Goal: Transaction & Acquisition: Book appointment/travel/reservation

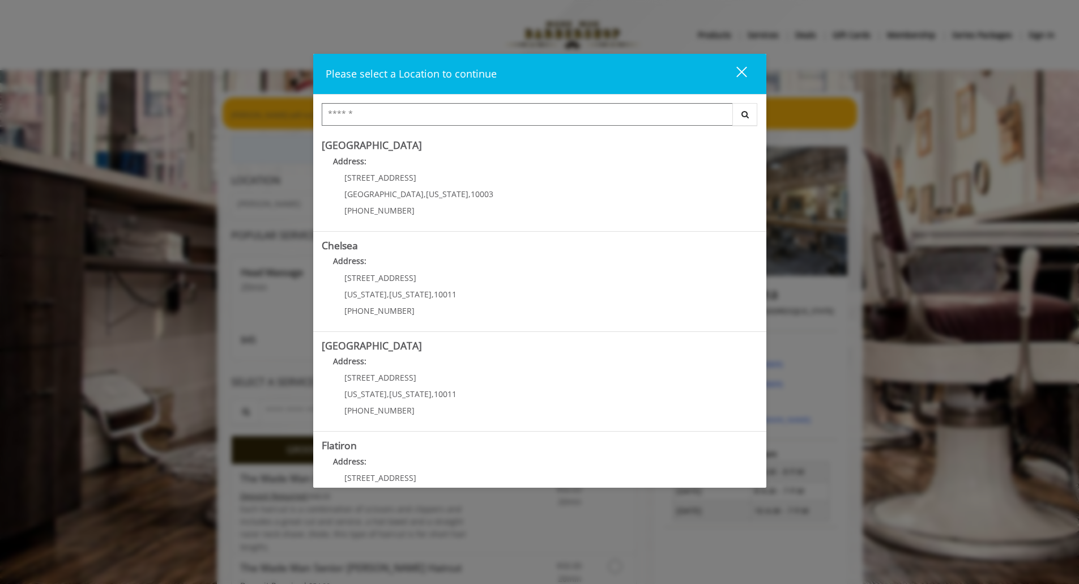
scroll to position [150, 0]
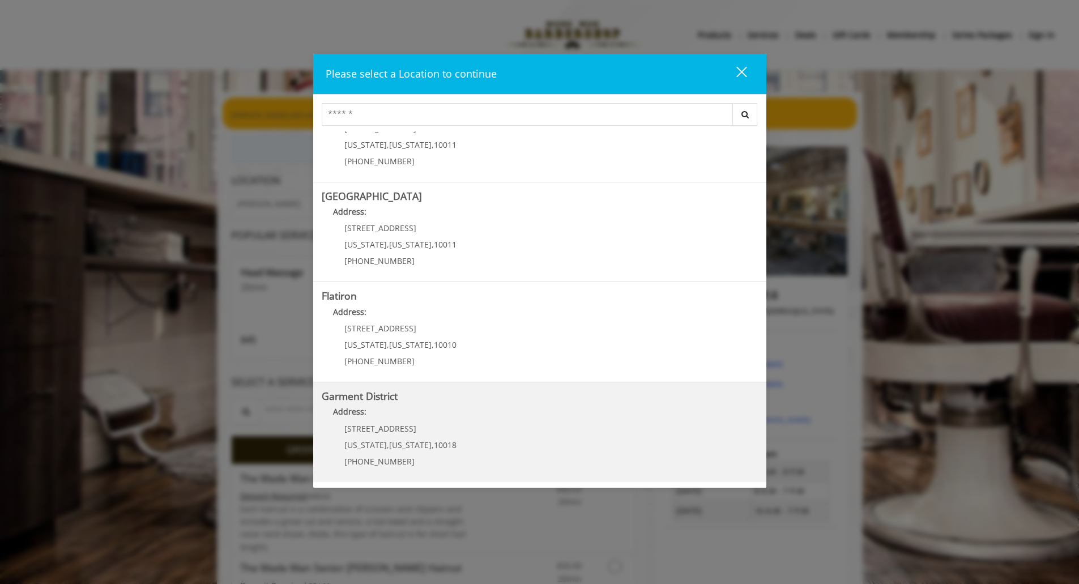
click at [389, 437] on div "1400 Broadway New York , New York , 10018 (212) 997-4247" at bounding box center [392, 448] width 140 height 49
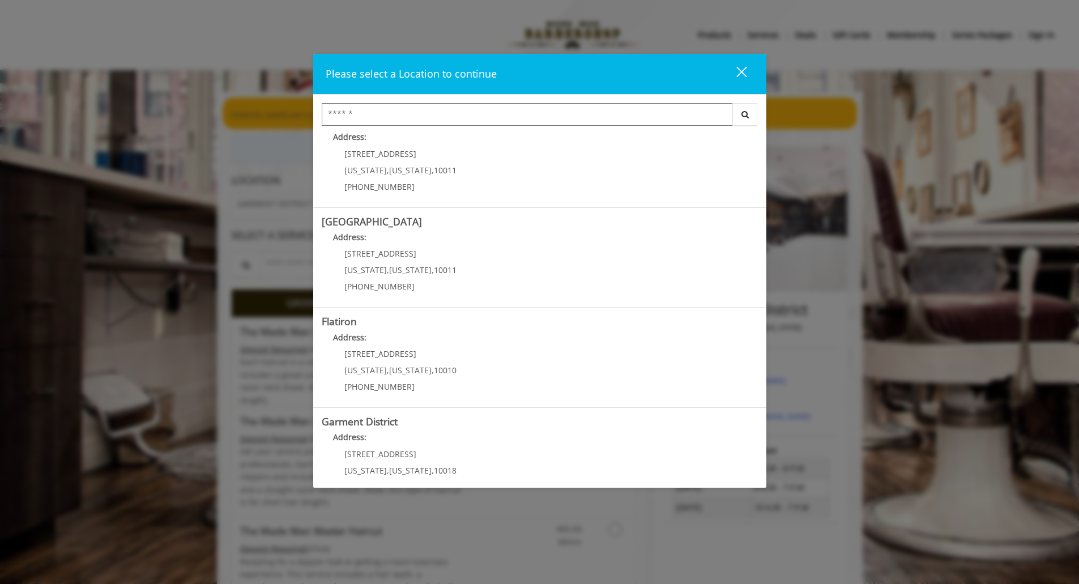
scroll to position [150, 0]
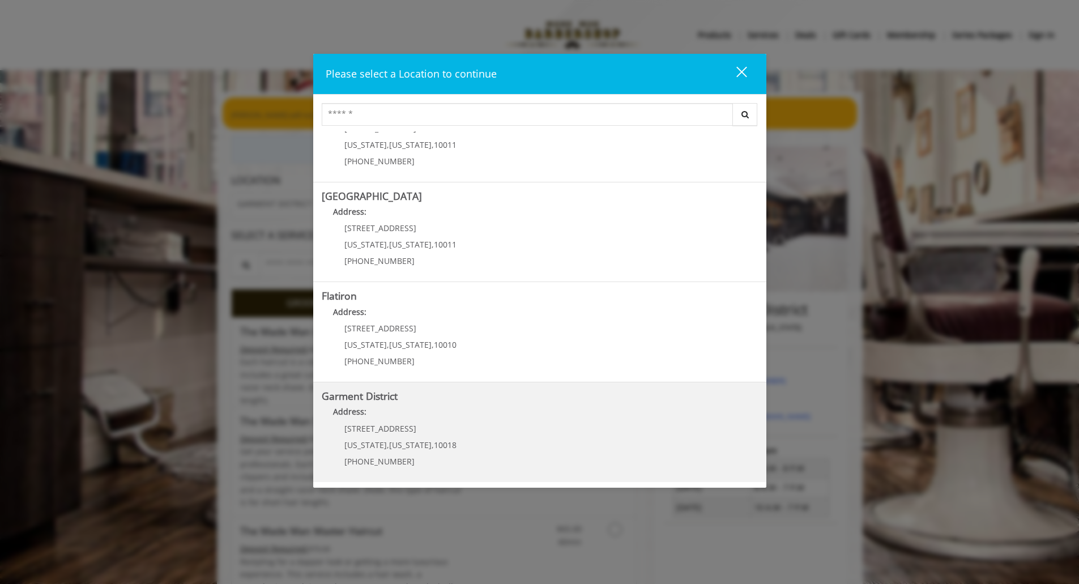
click at [374, 451] on div "1400 Broadway New York , New York , 10018 (212) 997-4247" at bounding box center [392, 448] width 140 height 49
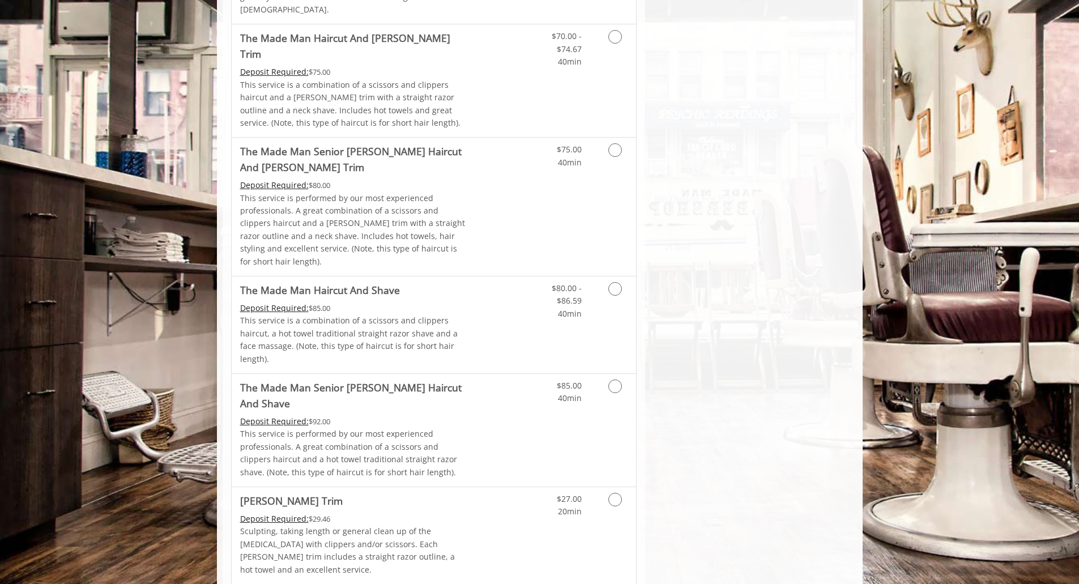
scroll to position [902, 0]
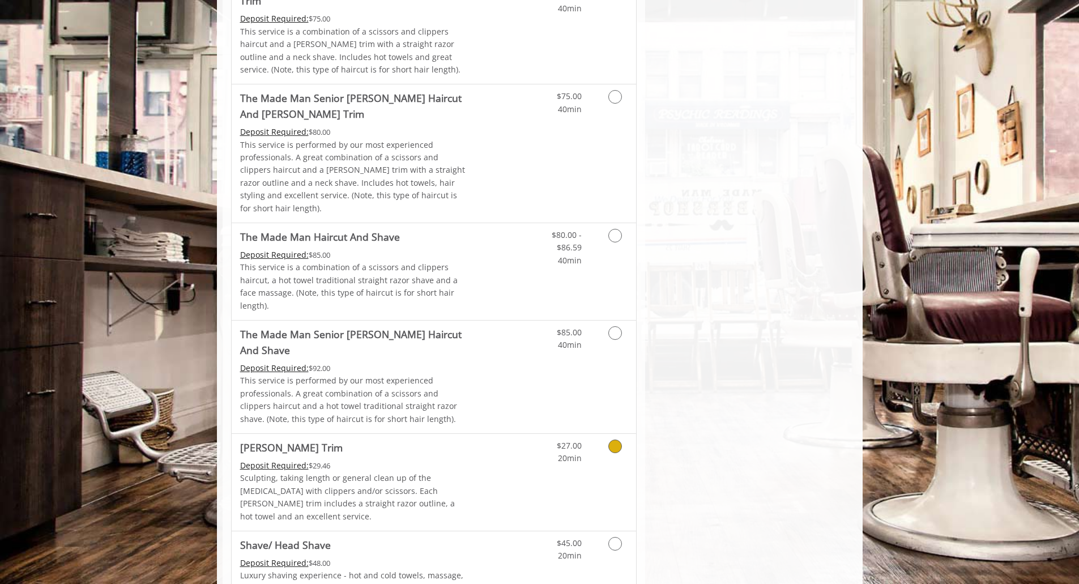
click at [616, 439] on icon "Grooming services" at bounding box center [615, 446] width 14 height 14
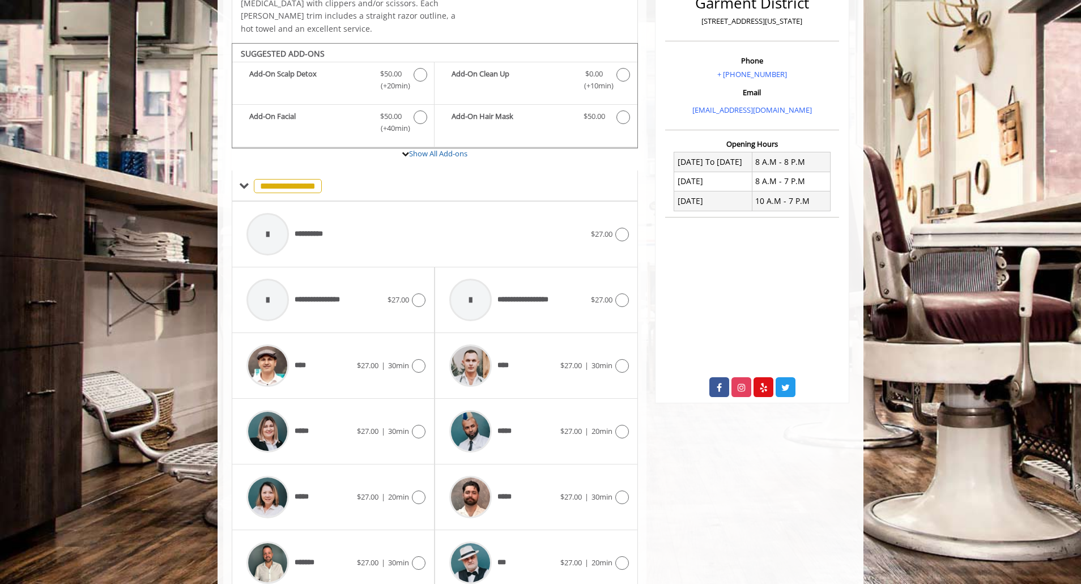
scroll to position [337, 0]
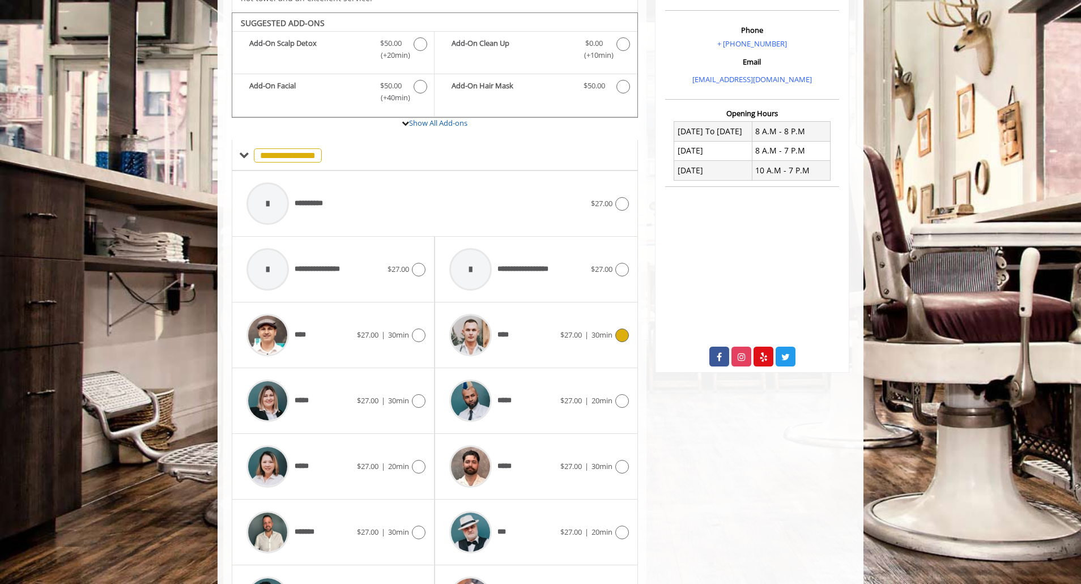
click at [622, 328] on icon at bounding box center [622, 335] width 14 height 14
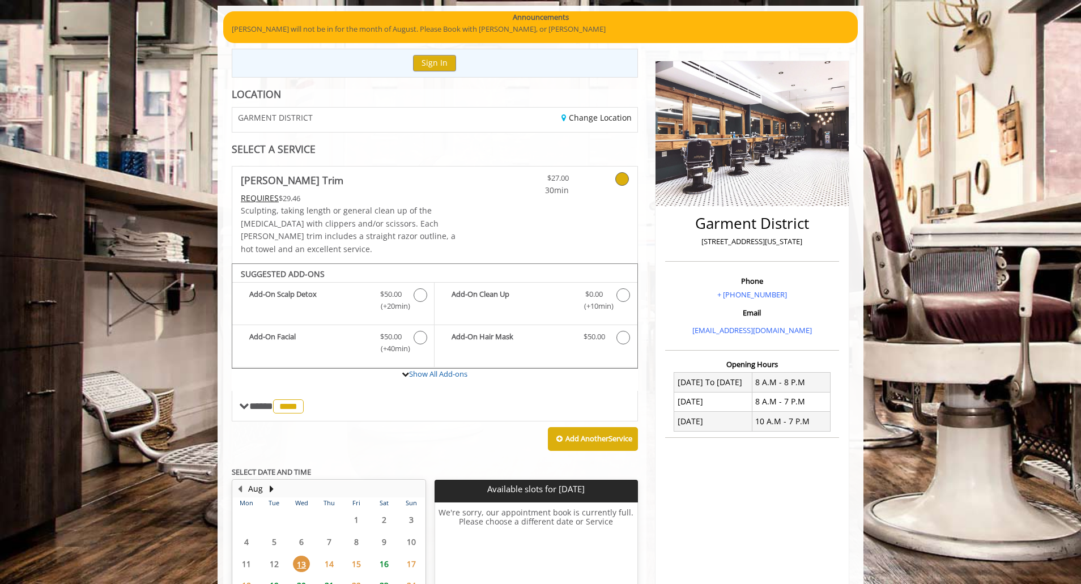
scroll to position [30, 0]
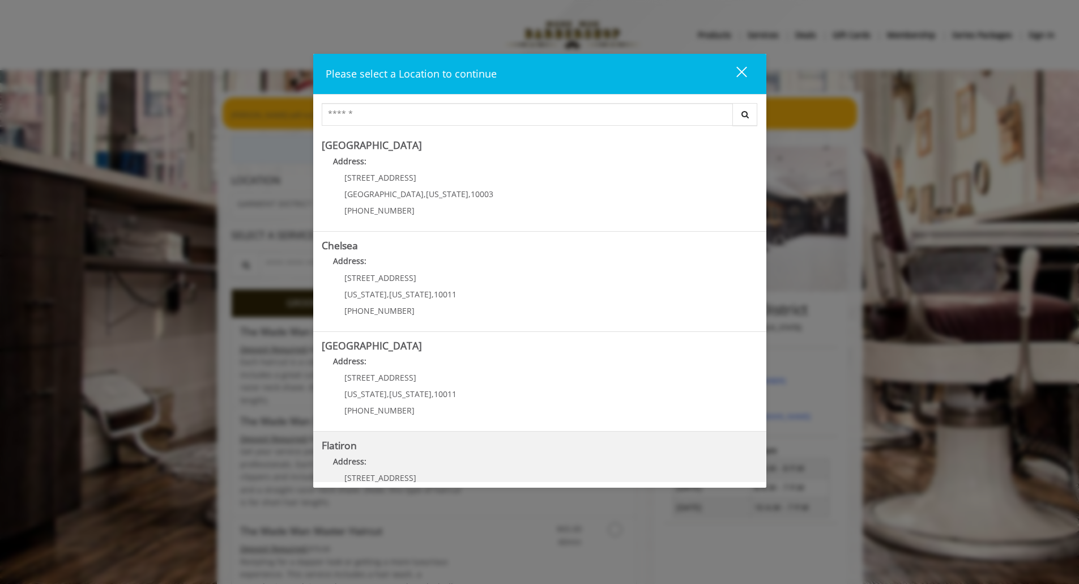
click at [408, 464] on "Address:" at bounding box center [540, 464] width 436 height 18
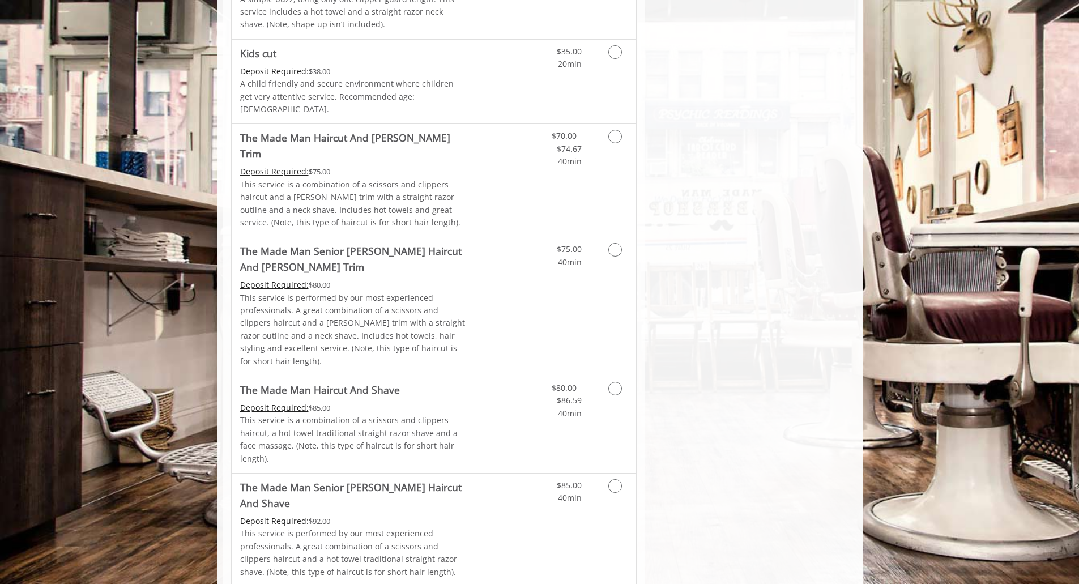
scroll to position [747, 0]
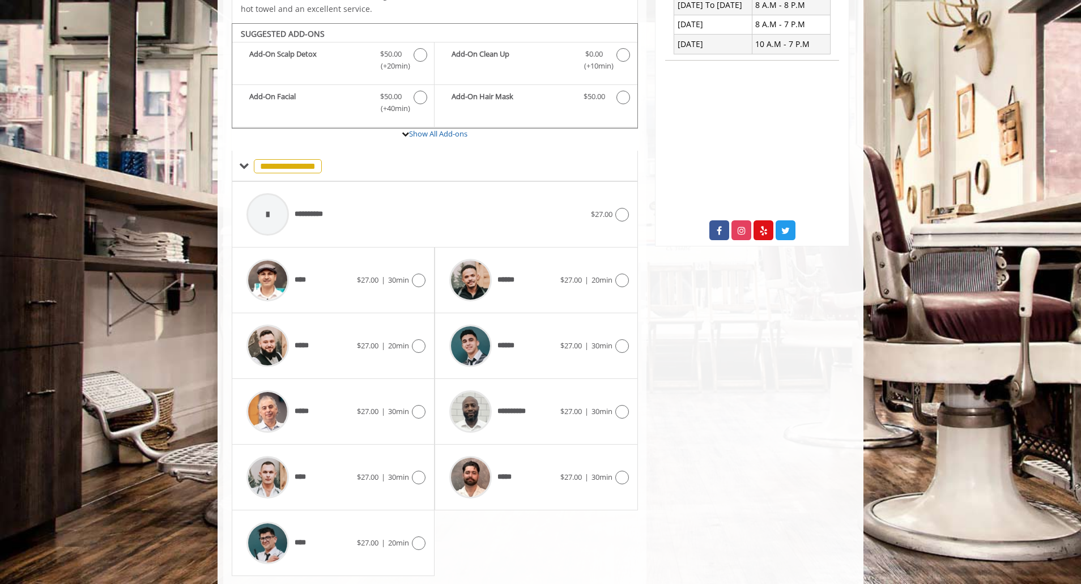
scroll to position [337, 0]
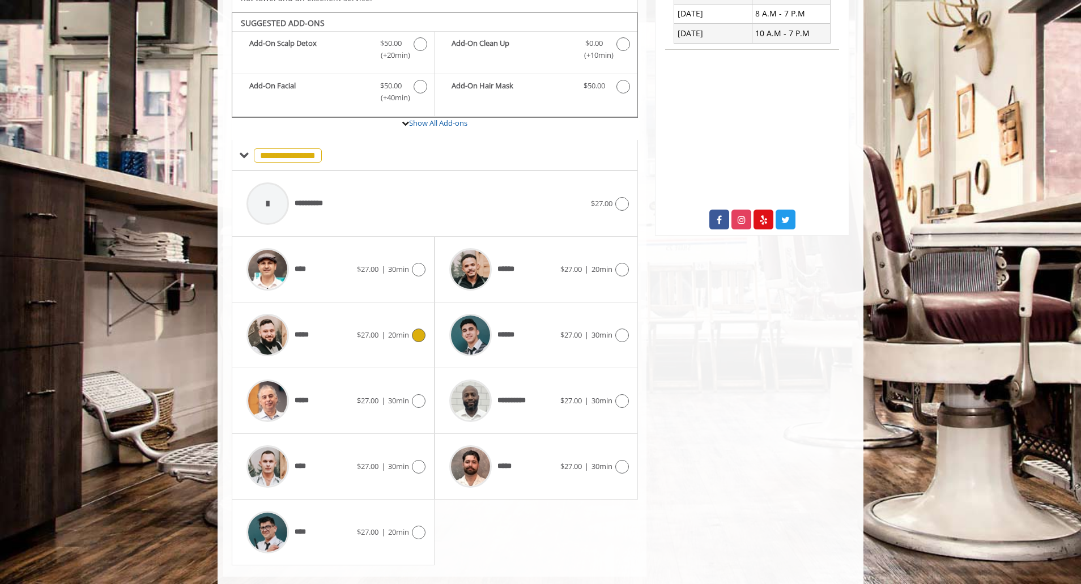
click at [272, 328] on img at bounding box center [267, 335] width 42 height 42
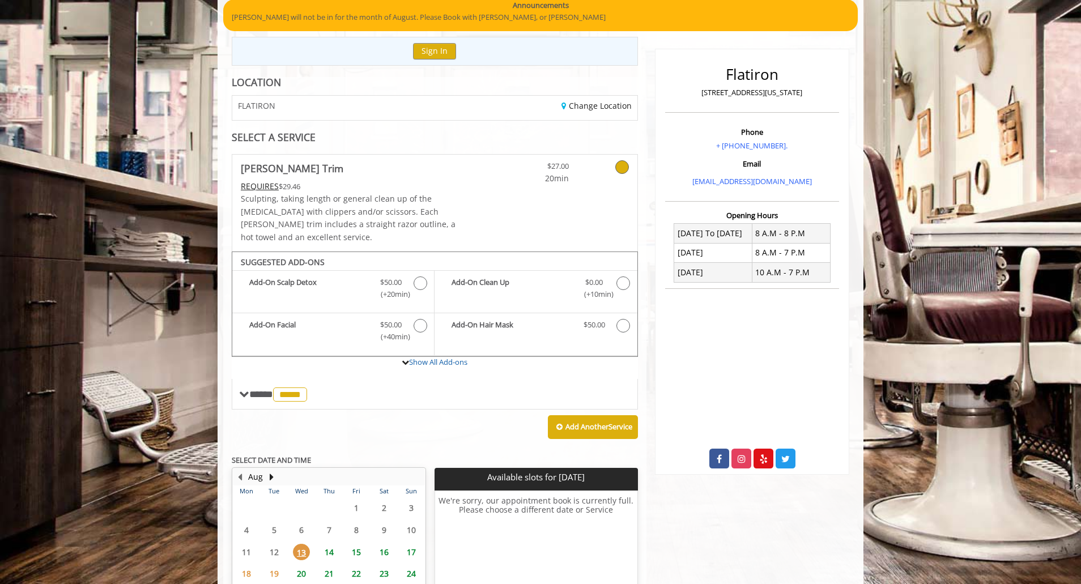
scroll to position [202, 0]
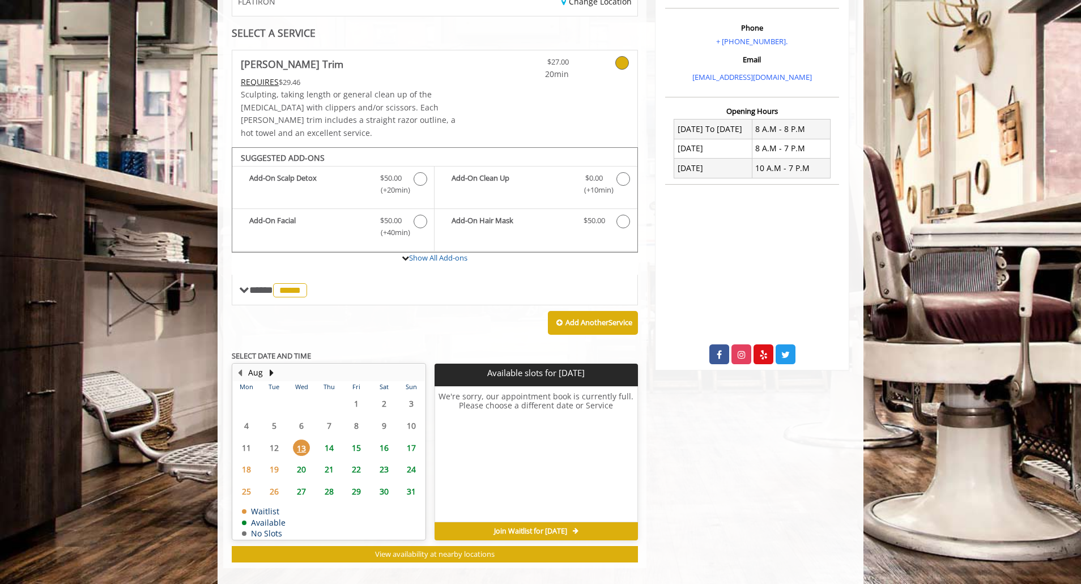
click at [328, 439] on span "14" at bounding box center [329, 447] width 17 height 16
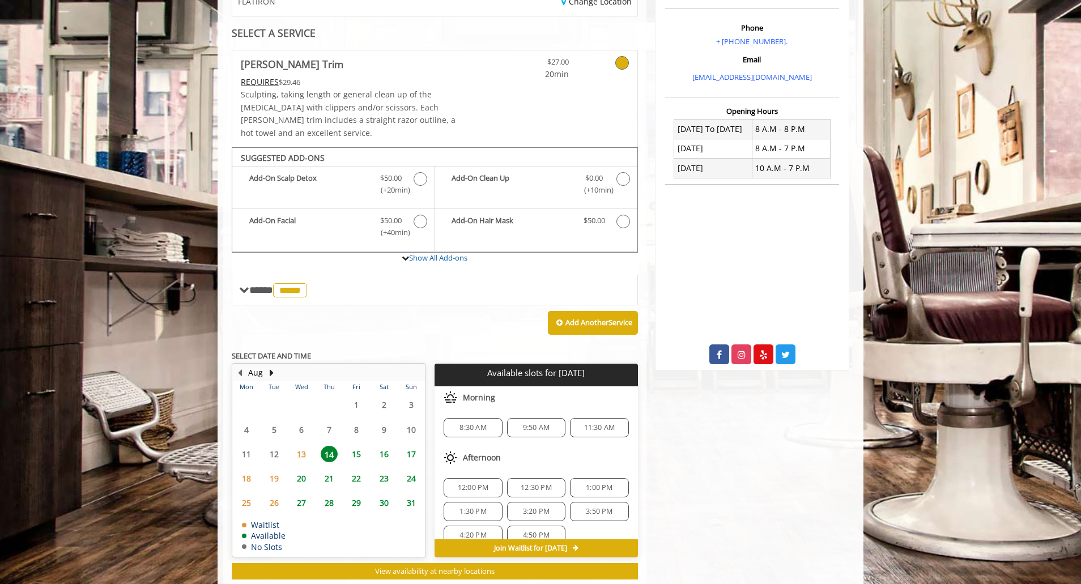
scroll to position [219, 0]
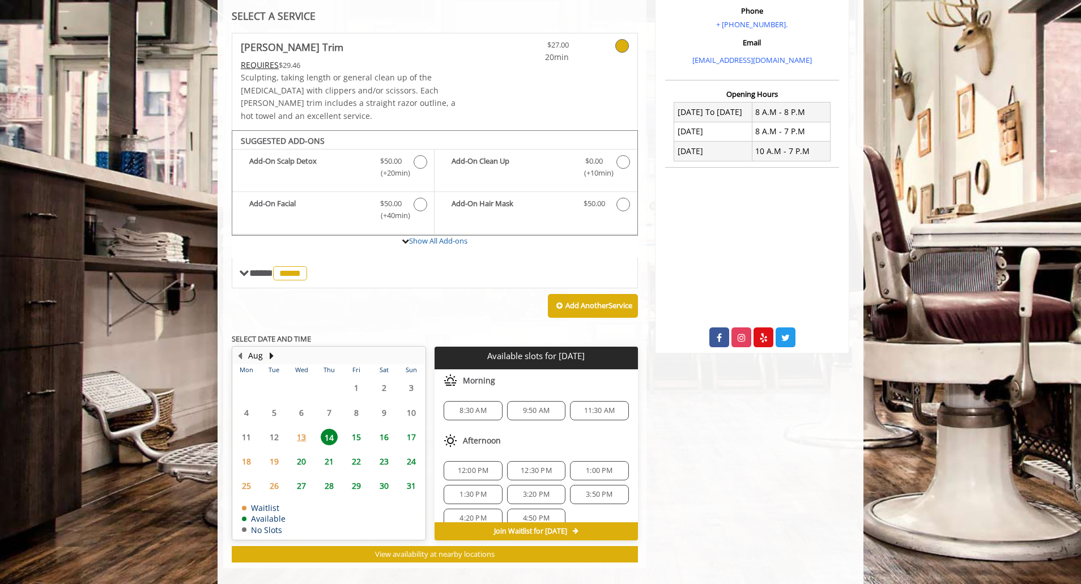
click at [531, 490] on span "3:20 PM" at bounding box center [536, 494] width 27 height 9
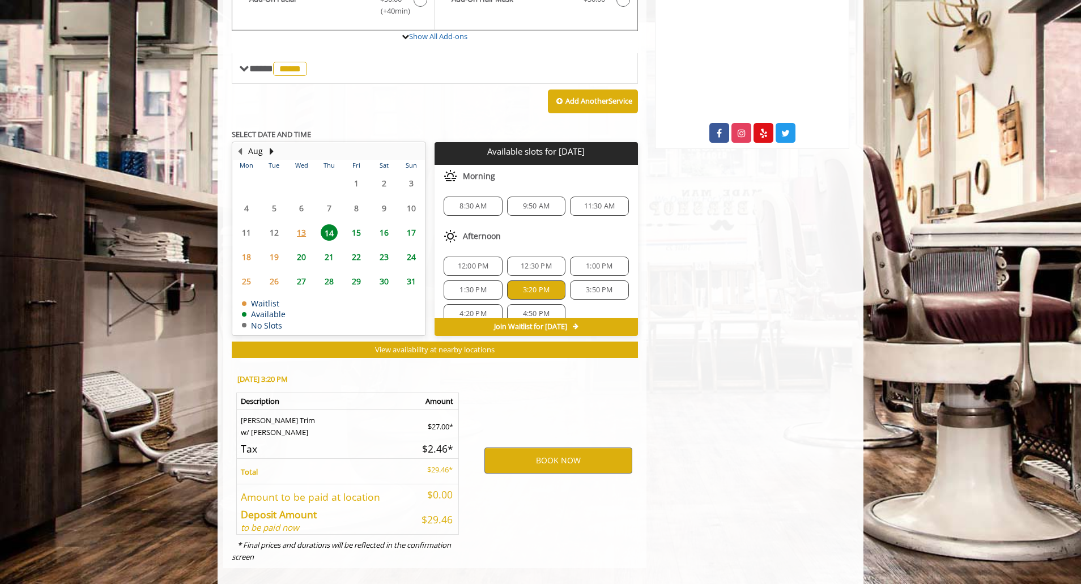
drag, startPoint x: 1081, startPoint y: 277, endPoint x: 713, endPoint y: 313, distance: 369.3
drag, startPoint x: 713, startPoint y: 313, endPoint x: 698, endPoint y: 276, distance: 39.9
click at [698, 276] on div "Flatiron 10 E 23rd Street, New York Phone + (917) 475-1765. Email info@mademanb…" at bounding box center [751, 139] width 211 height 857
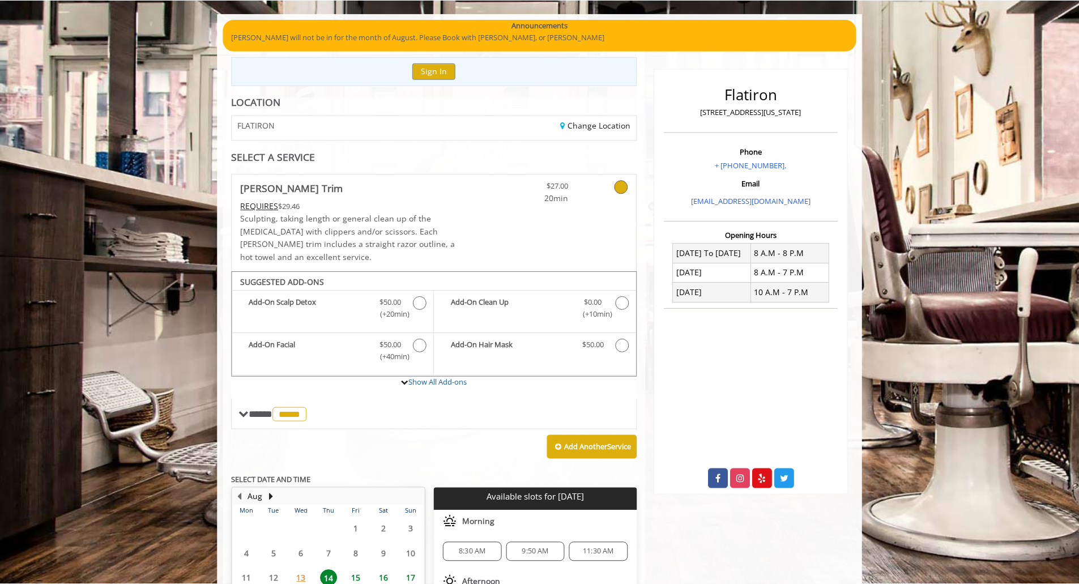
scroll to position [31, 0]
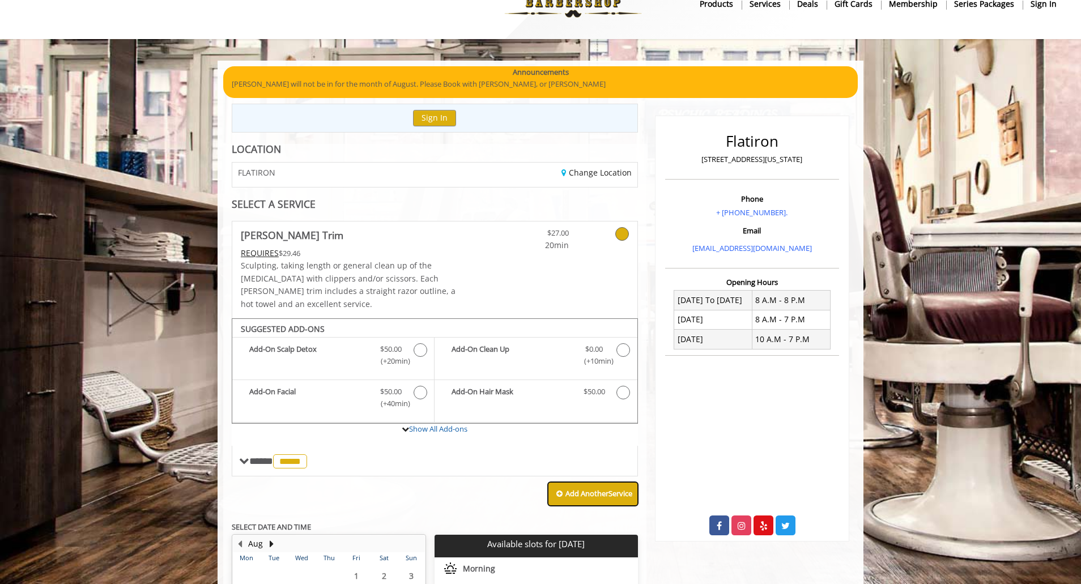
click at [576, 489] on button "Add Another Service" at bounding box center [593, 494] width 90 height 24
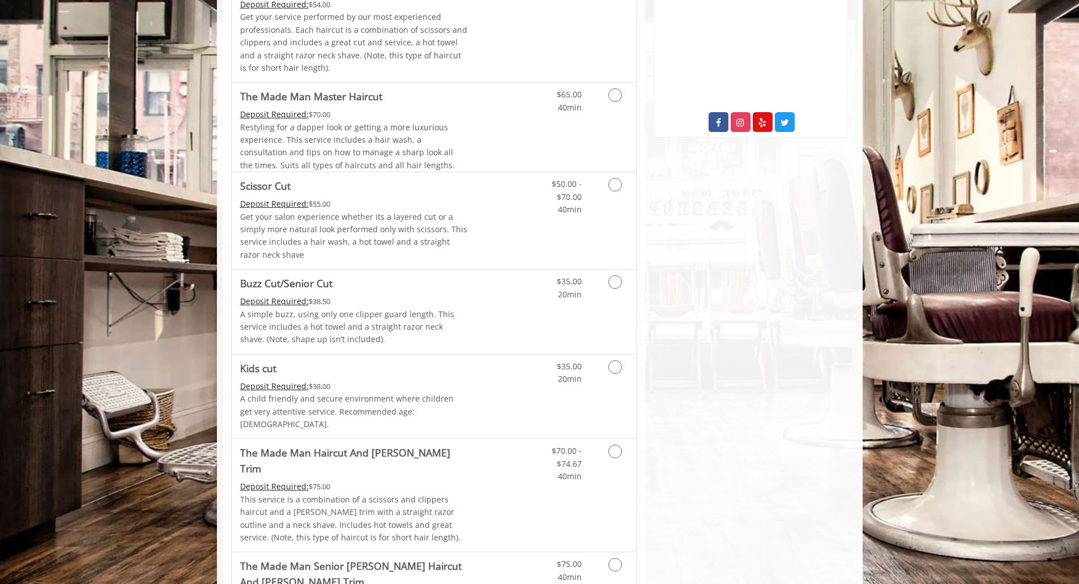
scroll to position [513, 0]
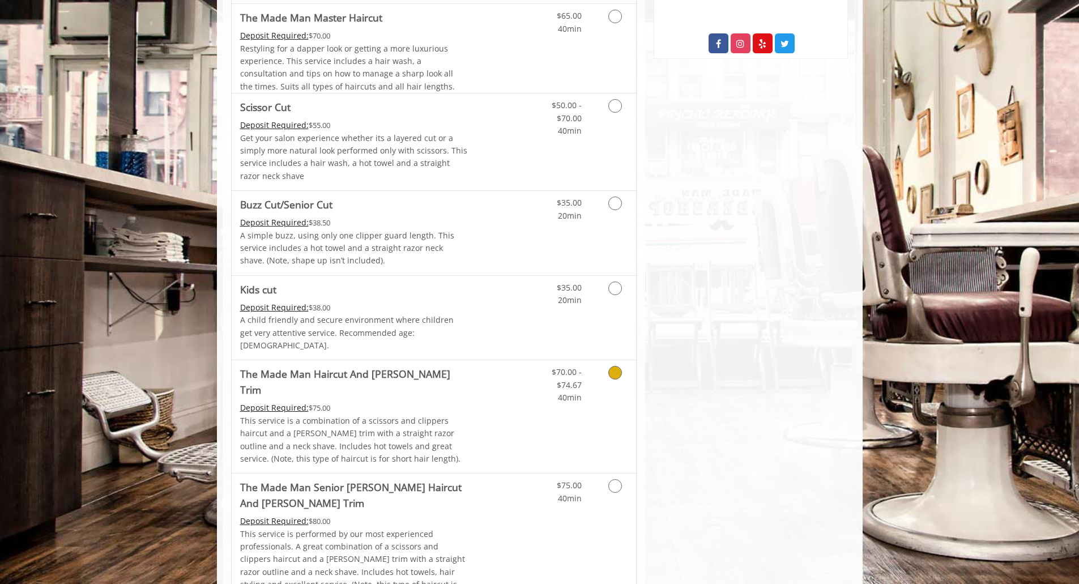
click at [618, 366] on icon "Grooming services" at bounding box center [615, 373] width 14 height 14
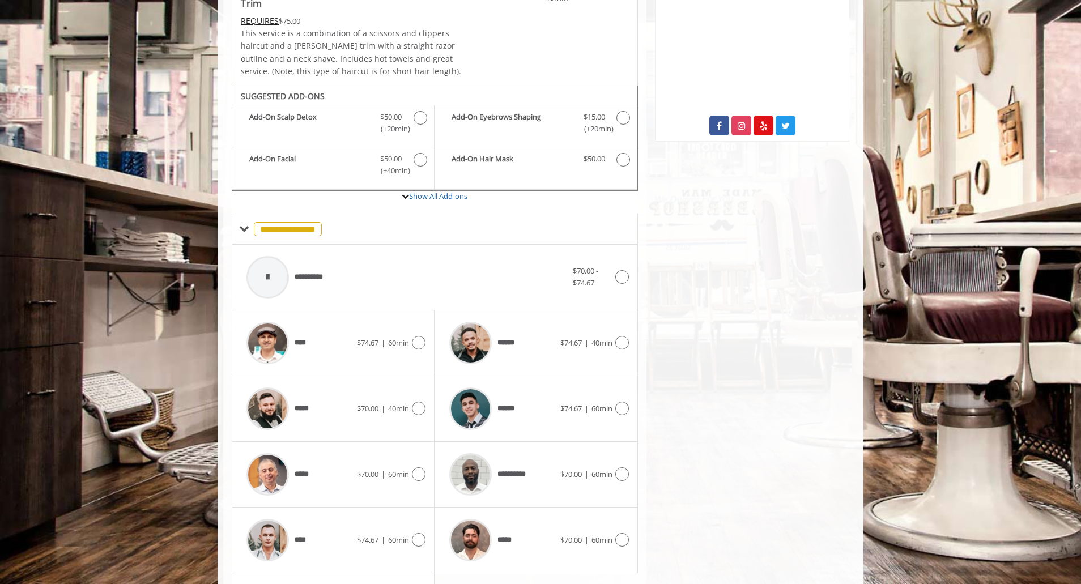
scroll to position [488, 0]
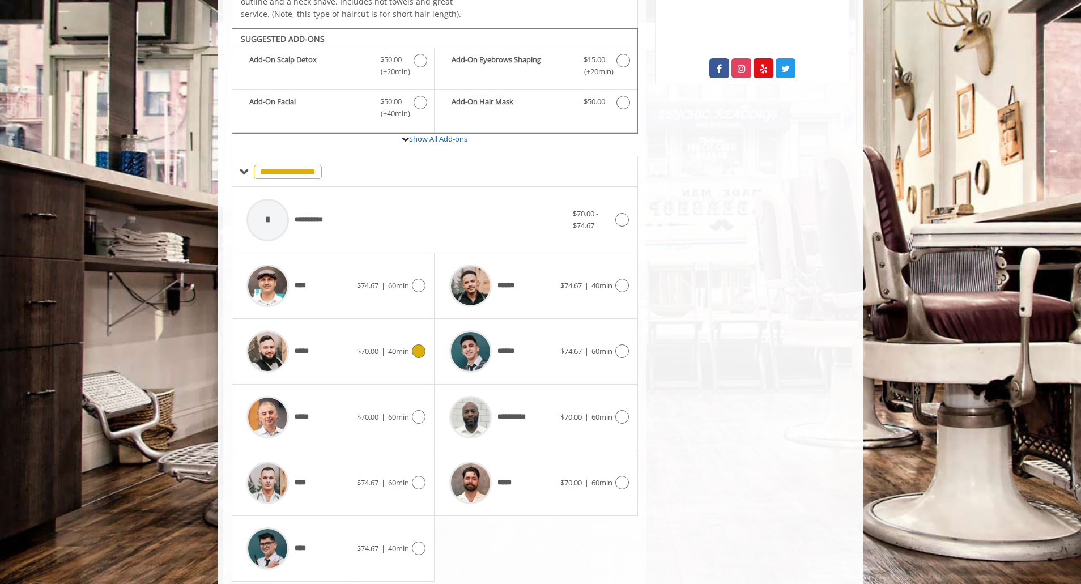
click at [416, 344] on icon at bounding box center [419, 351] width 14 height 14
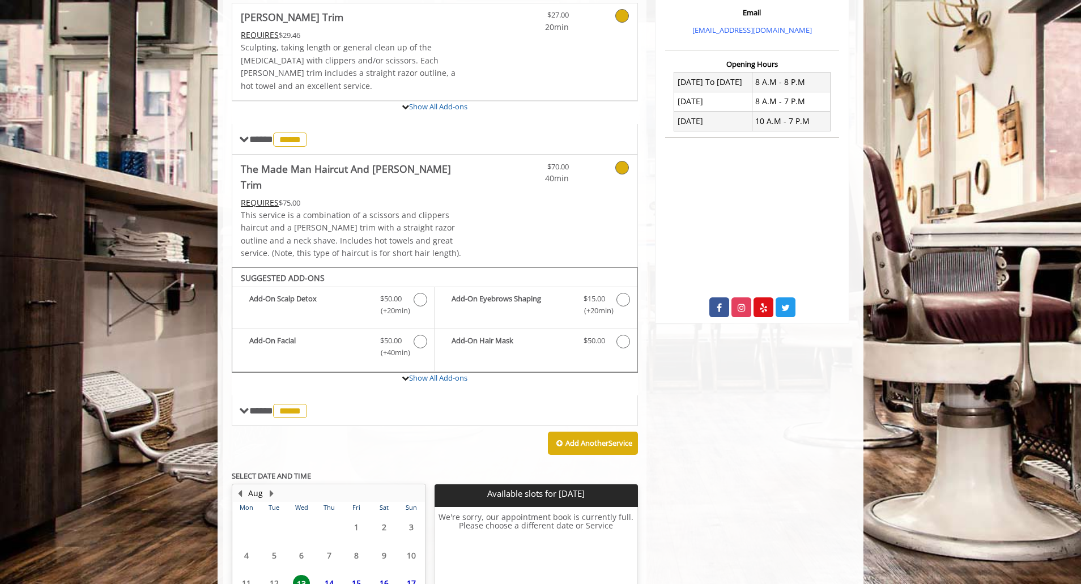
scroll to position [353, 0]
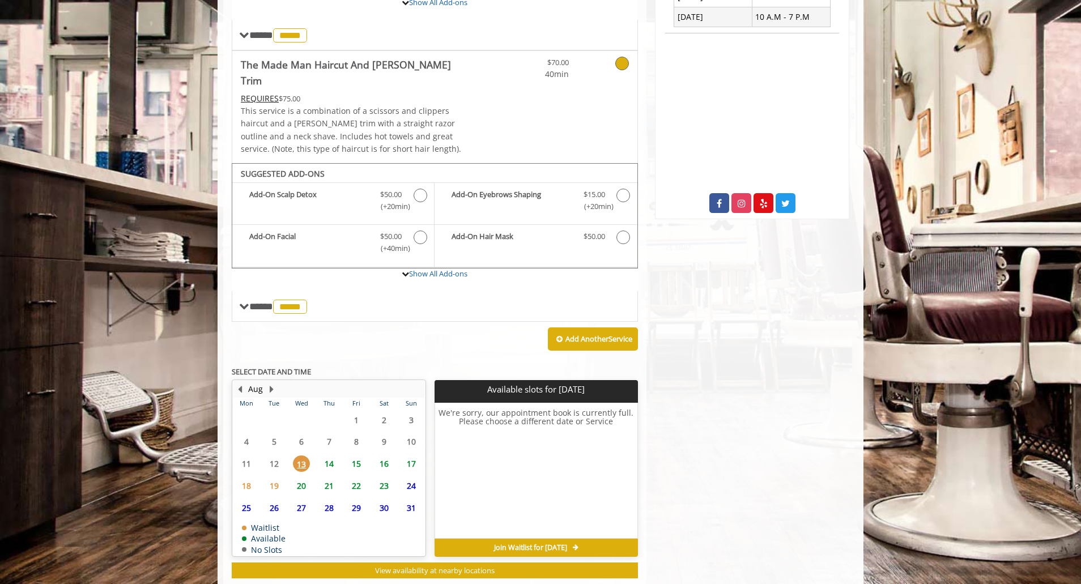
click at [331, 455] on span "14" at bounding box center [329, 463] width 17 height 16
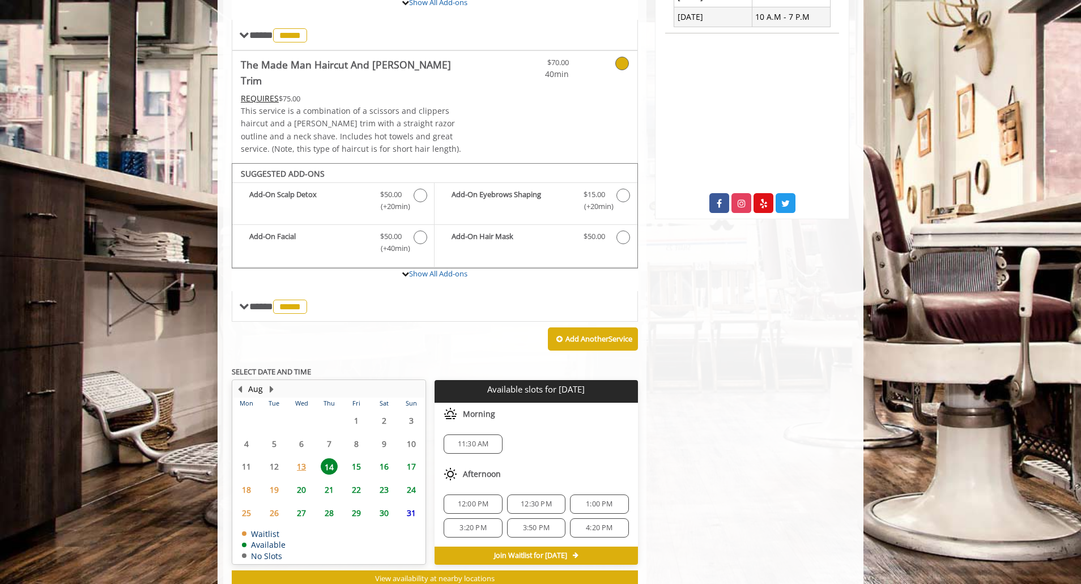
scroll to position [361, 0]
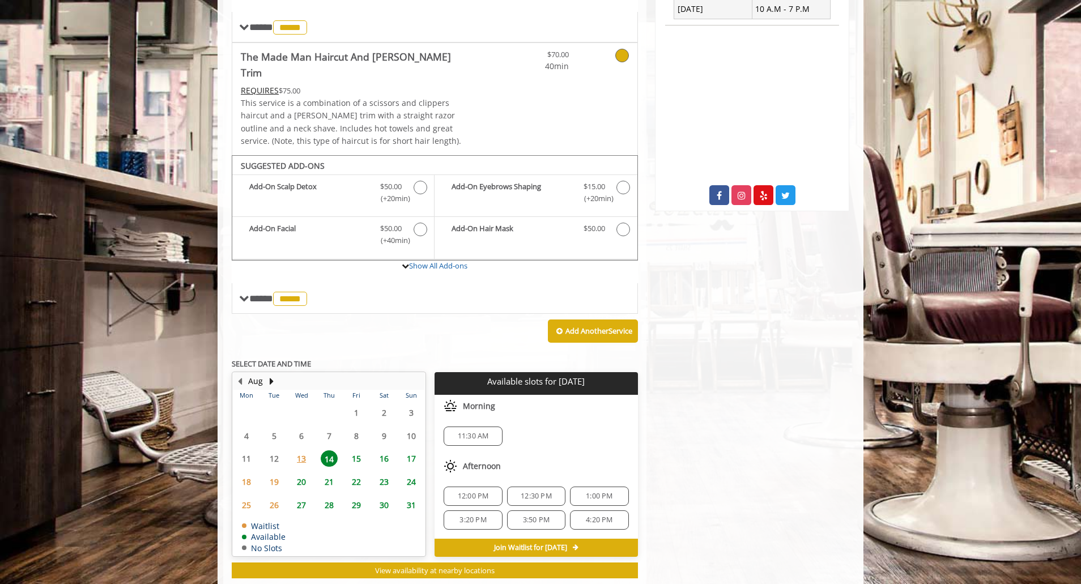
click at [464, 515] on span "3:20 PM" at bounding box center [472, 519] width 27 height 9
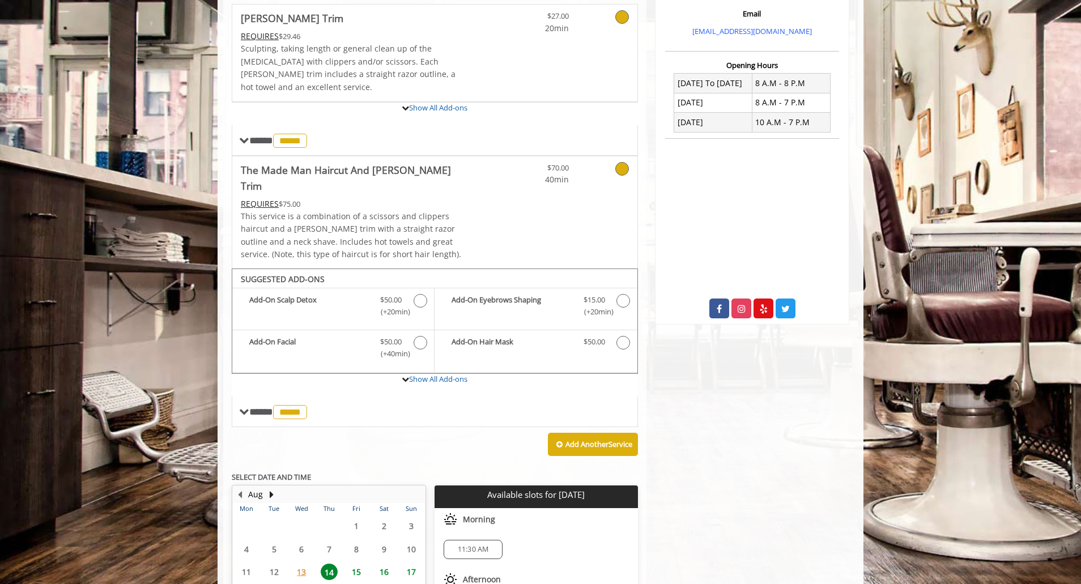
scroll to position [162, 0]
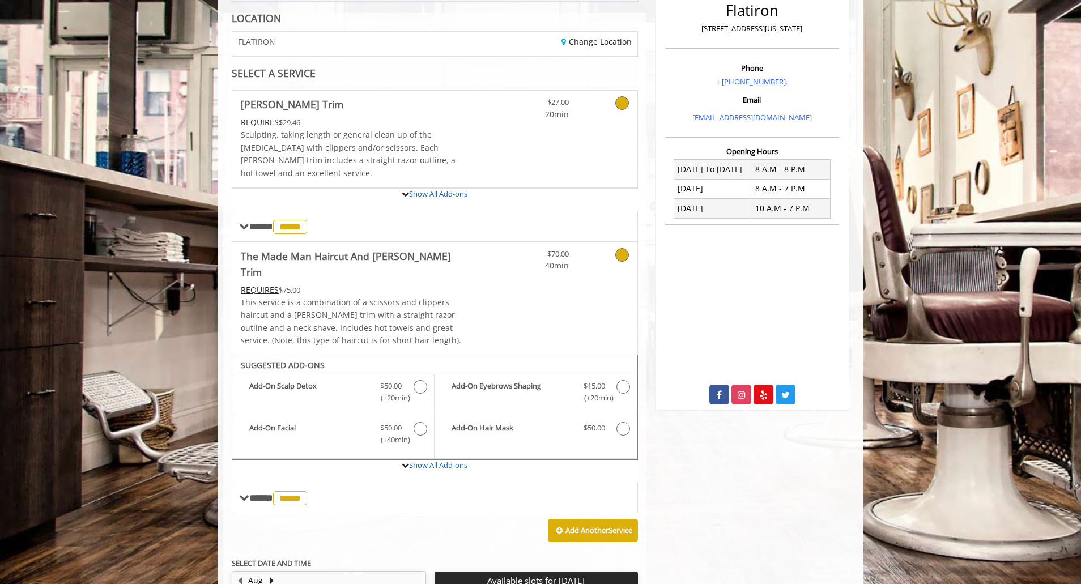
click at [621, 100] on icon at bounding box center [622, 103] width 14 height 14
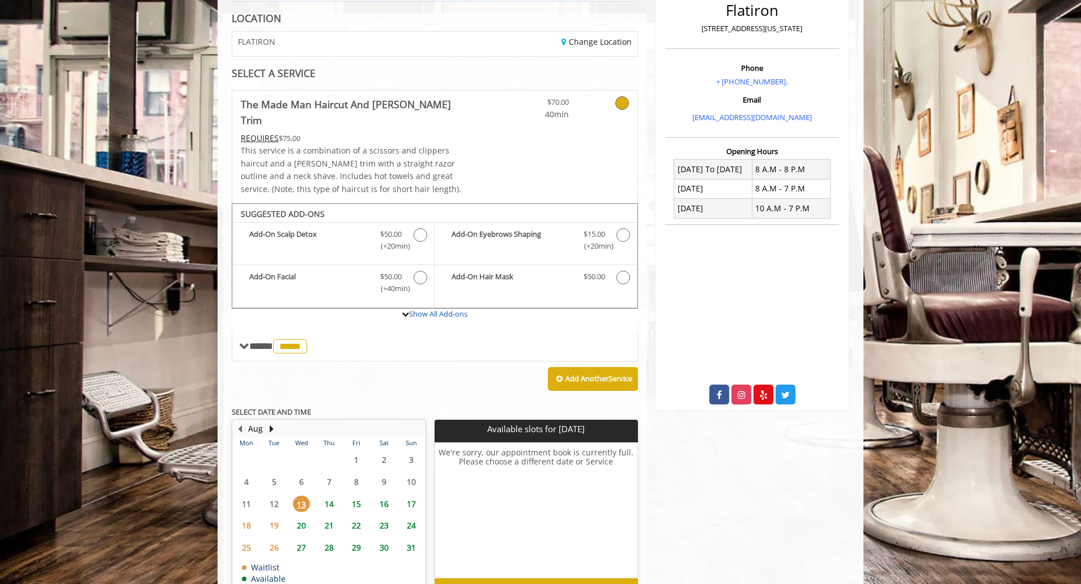
scroll to position [215, 0]
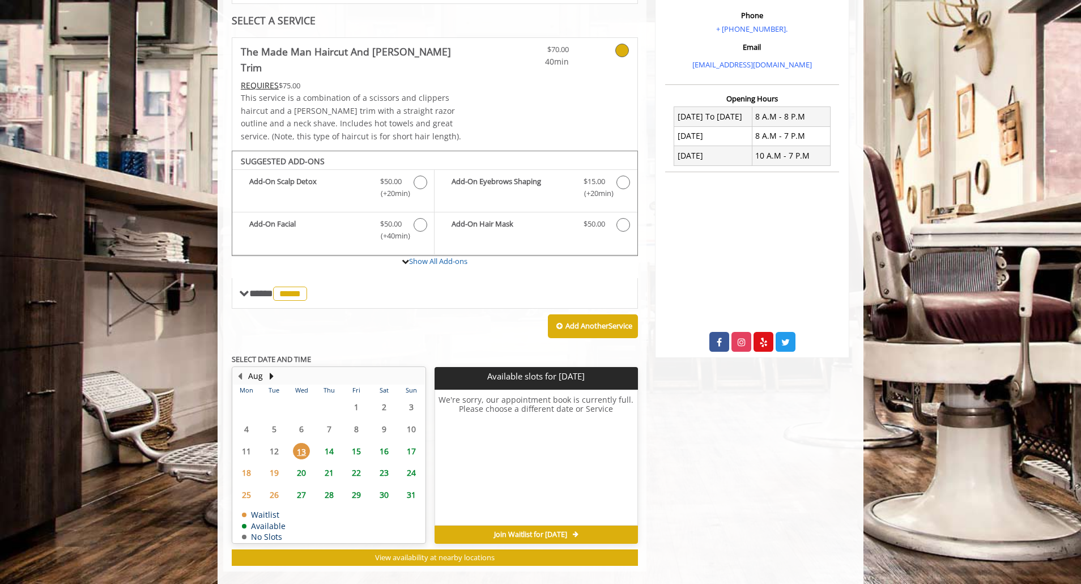
click at [327, 443] on span "14" at bounding box center [329, 451] width 17 height 16
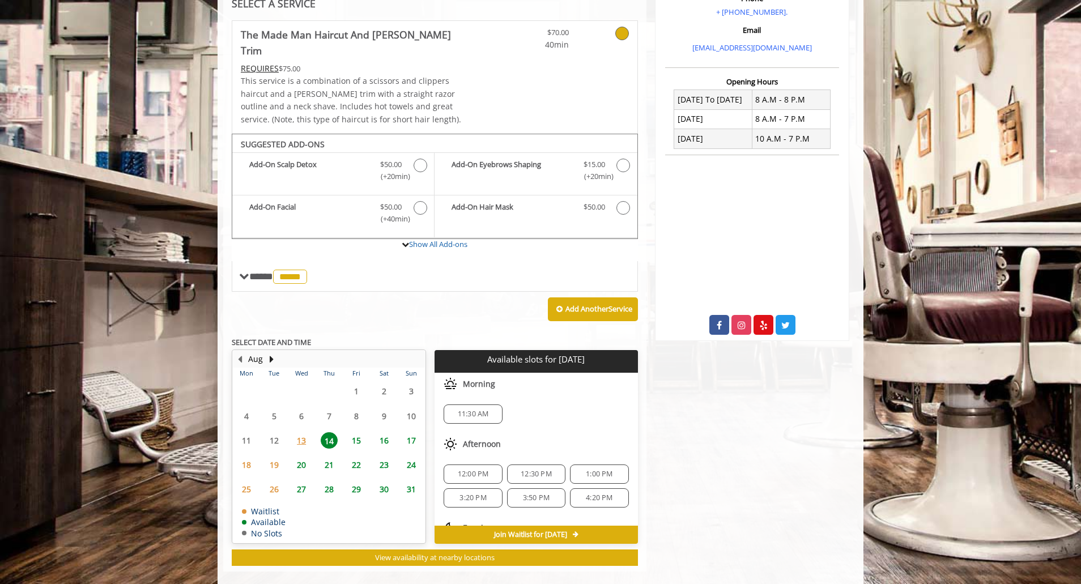
scroll to position [51, 0]
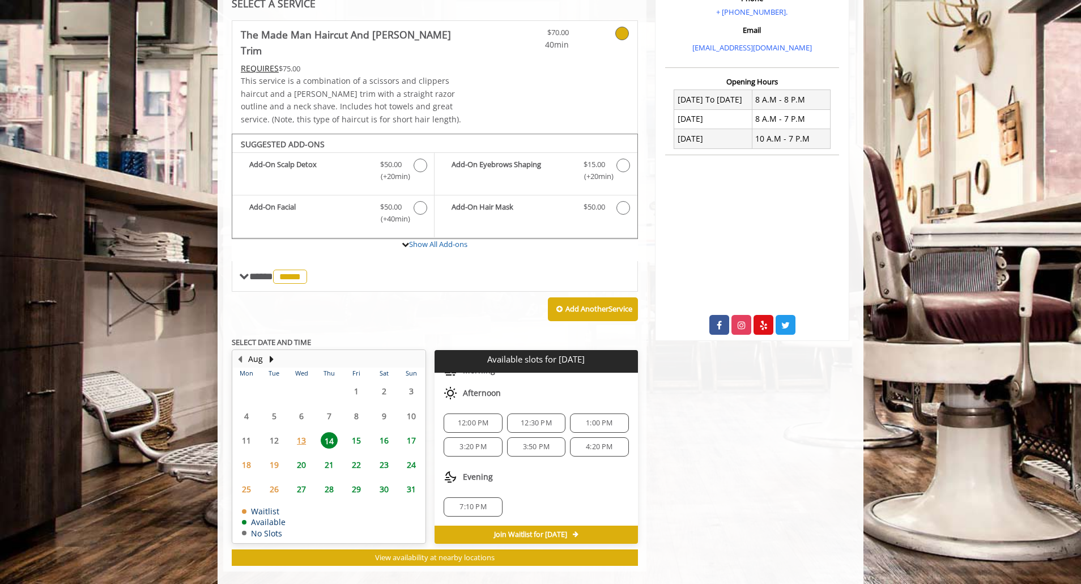
click at [469, 442] on span "3:20 PM" at bounding box center [472, 446] width 27 height 9
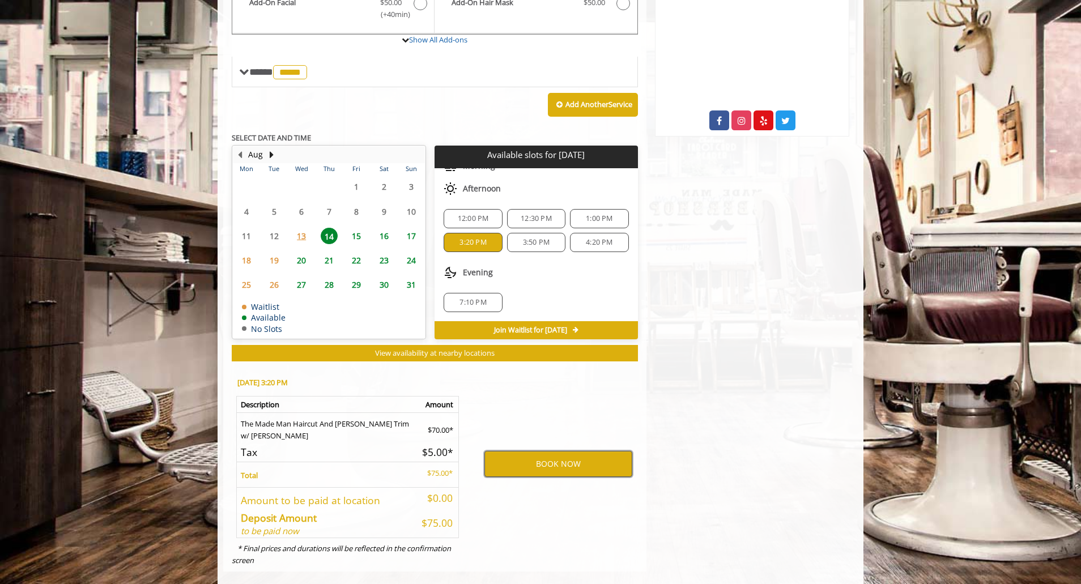
click at [551, 451] on button "BOOK NOW" at bounding box center [558, 464] width 148 height 26
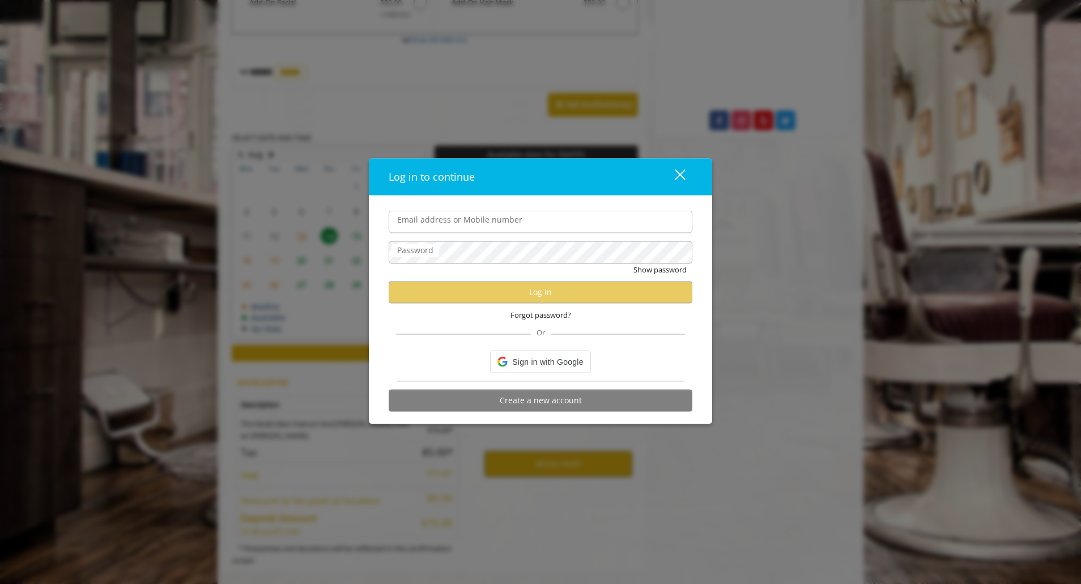
type input "**********"
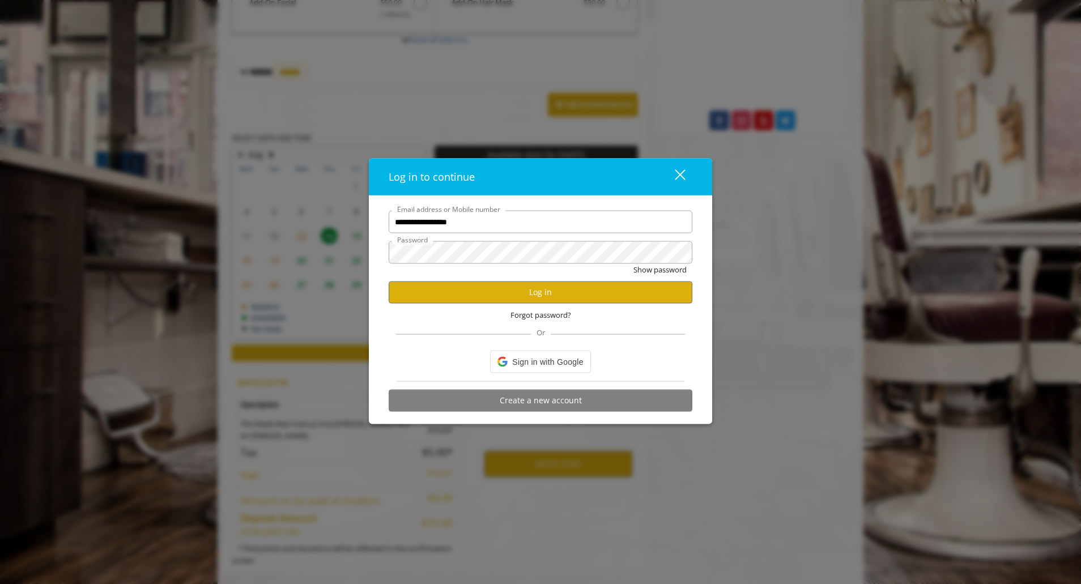
scroll to position [0, 0]
click at [530, 293] on button "Log in" at bounding box center [540, 292] width 304 height 22
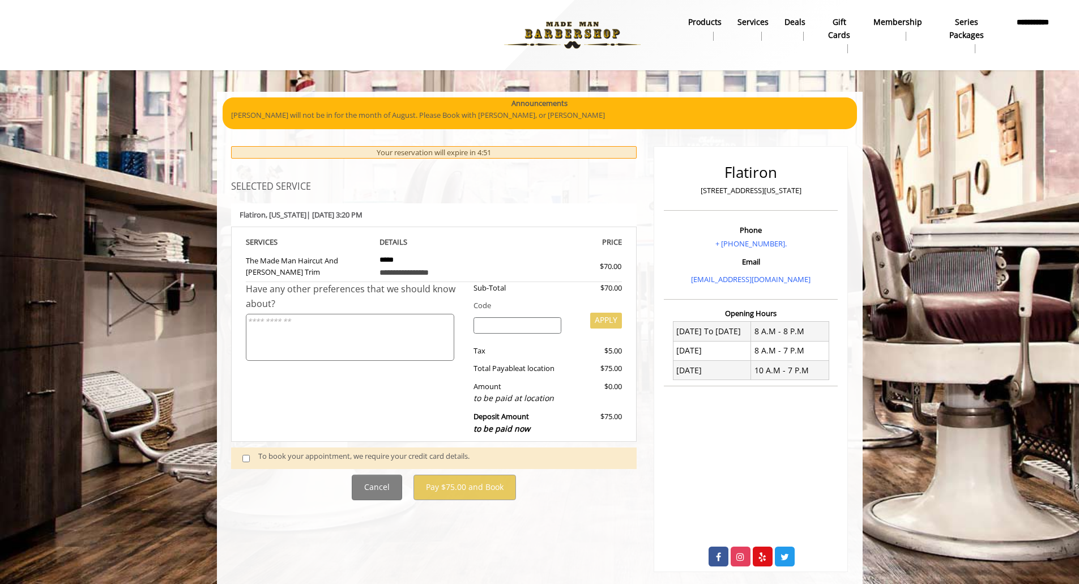
click at [250, 458] on span at bounding box center [250, 457] width 33 height 15
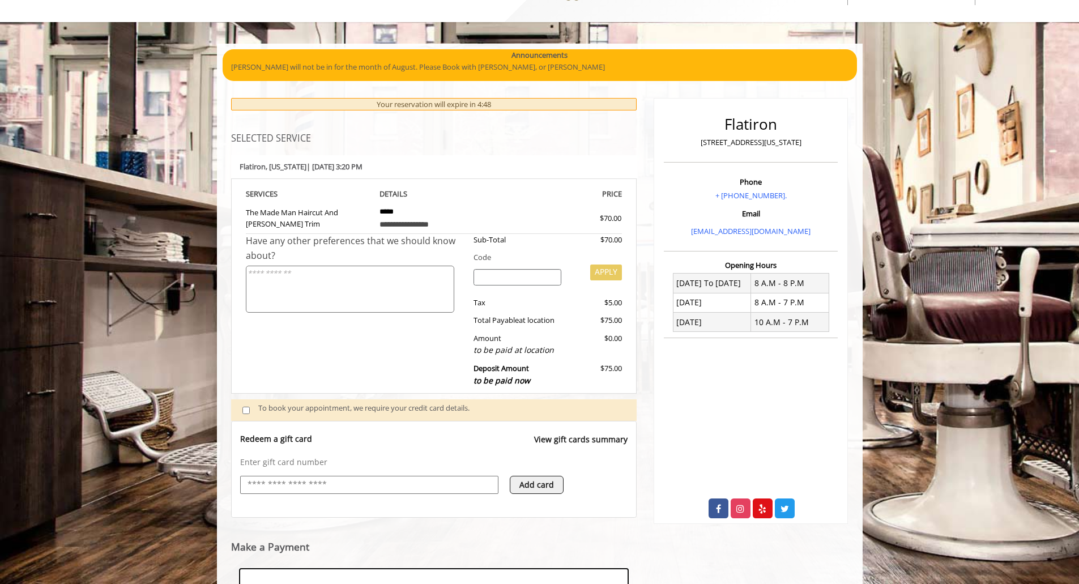
scroll to position [271, 0]
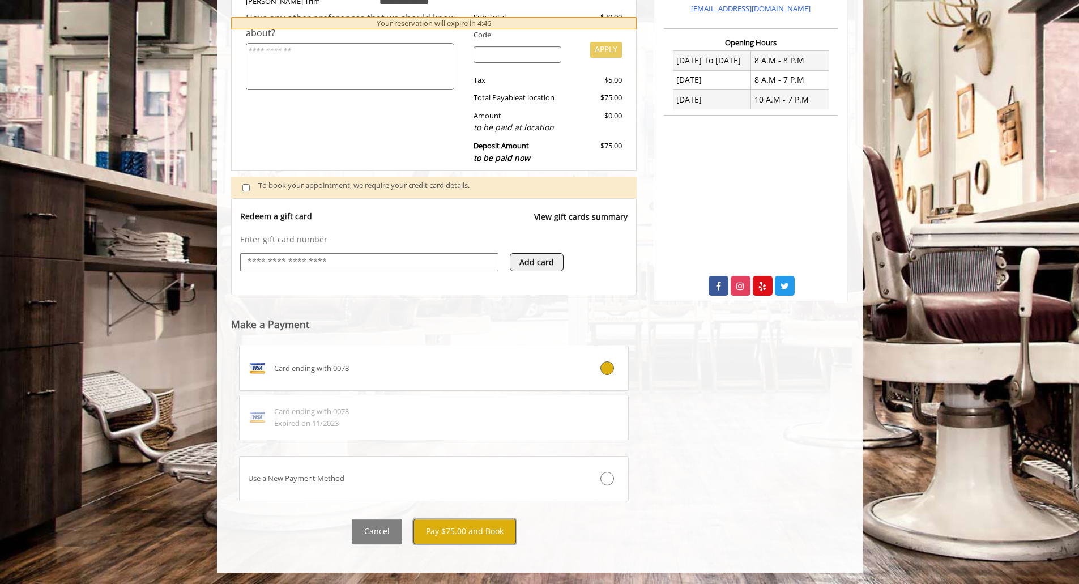
click at [464, 531] on button "Pay $75.00 and Book" at bounding box center [464, 531] width 103 height 25
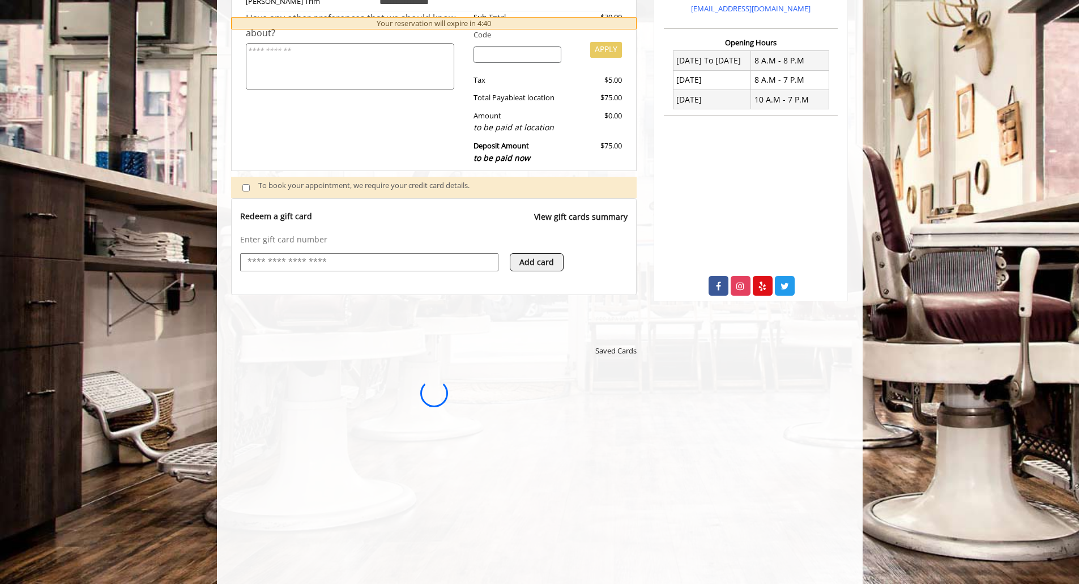
scroll to position [0, 0]
